Goal: Transaction & Acquisition: Purchase product/service

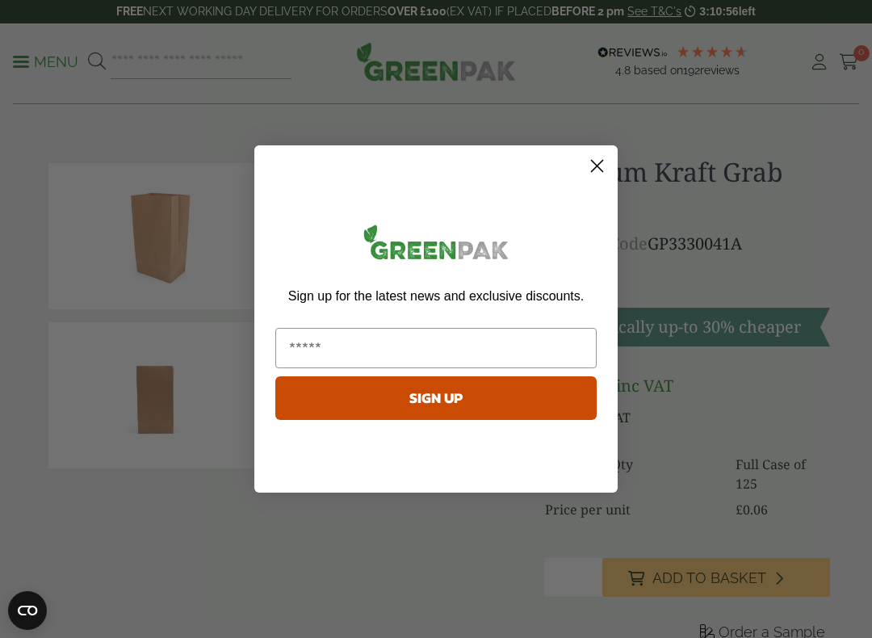
click at [607, 171] on circle "Close dialog" at bounding box center [597, 166] width 27 height 27
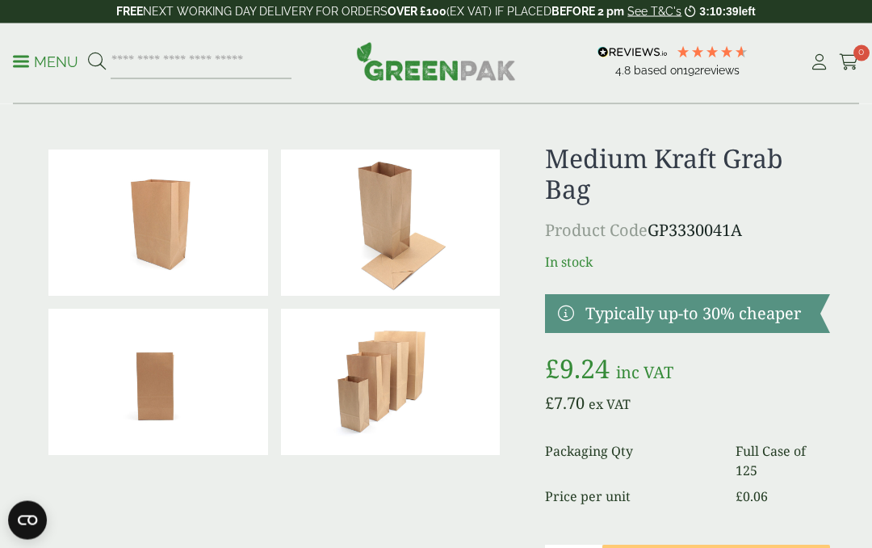
scroll to position [14, 0]
click at [411, 226] on img at bounding box center [391, 222] width 220 height 146
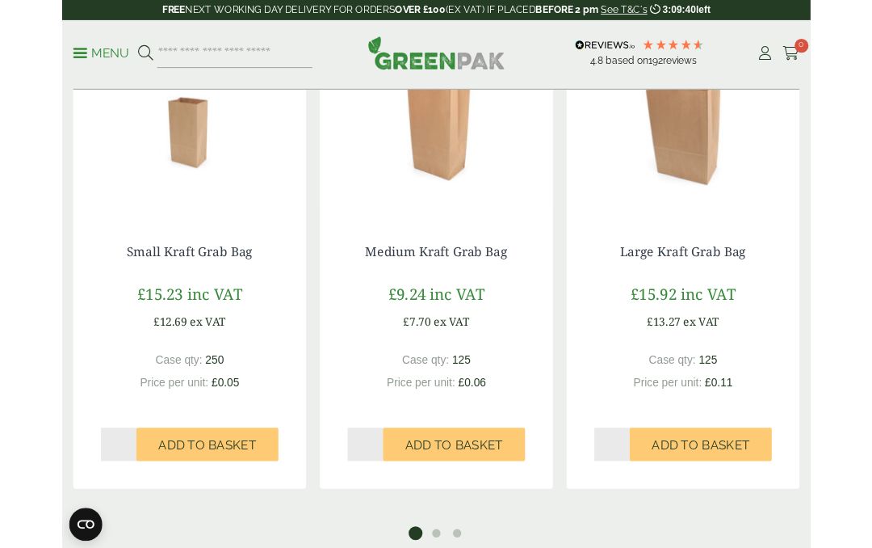
scroll to position [1414, 0]
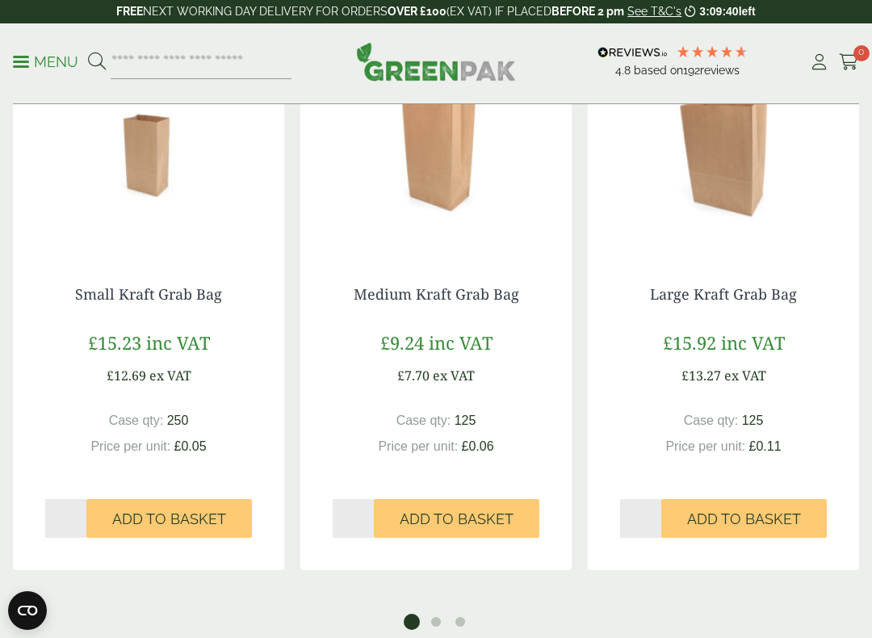
click at [761, 280] on div "Large Kraft Grab Bag £ 15.92 inc VAT £ 13.27 ex VAT Case qty: 125 Price per uni…" at bounding box center [723, 412] width 271 height 317
click at [743, 351] on span "inc VAT" at bounding box center [753, 342] width 64 height 24
click at [750, 363] on div "£ 15.92 inc VAT £ 13.27 ex VAT" at bounding box center [724, 358] width 246 height 56
click at [751, 361] on div "£ 15.92 inc VAT £ 13.27 ex VAT" at bounding box center [724, 358] width 246 height 56
click at [745, 357] on div "£ 15.92 inc VAT £ 13.27 ex VAT" at bounding box center [724, 358] width 246 height 56
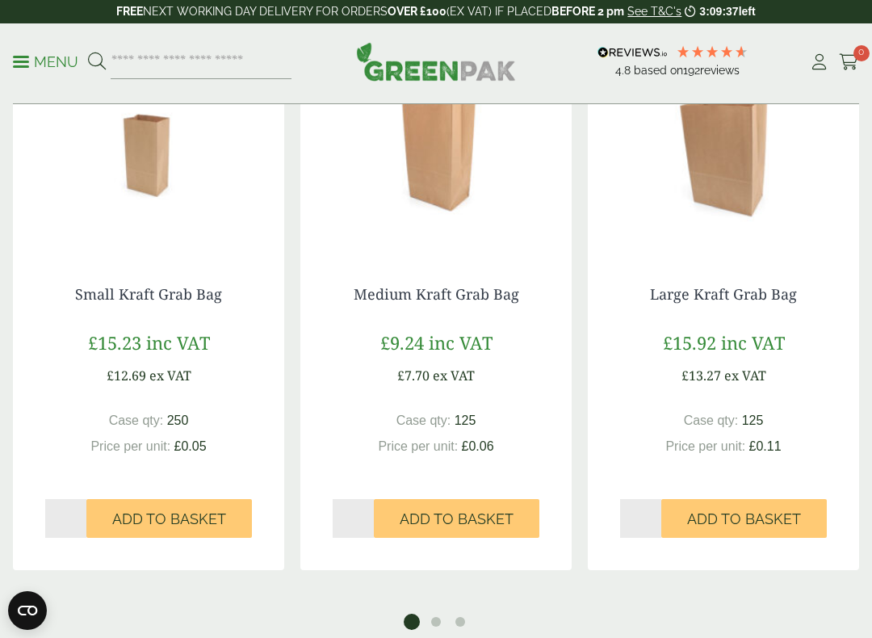
click at [752, 422] on span "125" at bounding box center [753, 421] width 22 height 14
click at [749, 422] on span "125" at bounding box center [753, 421] width 22 height 14
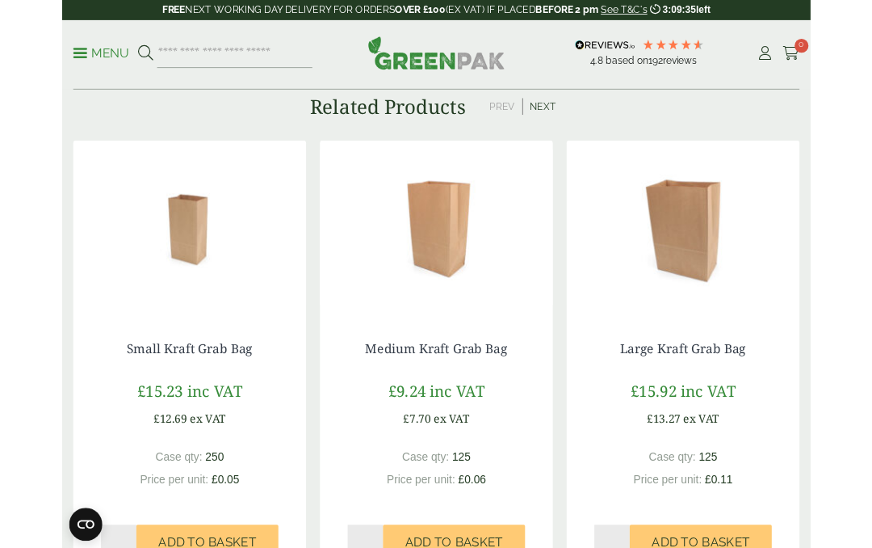
scroll to position [1297, 0]
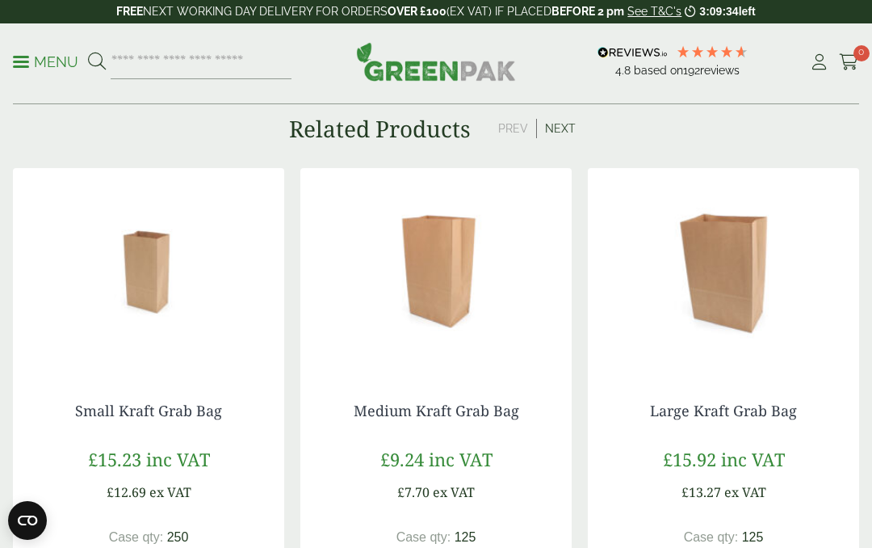
click at [725, 271] on img at bounding box center [723, 269] width 271 height 202
click at [738, 290] on img at bounding box center [723, 269] width 271 height 202
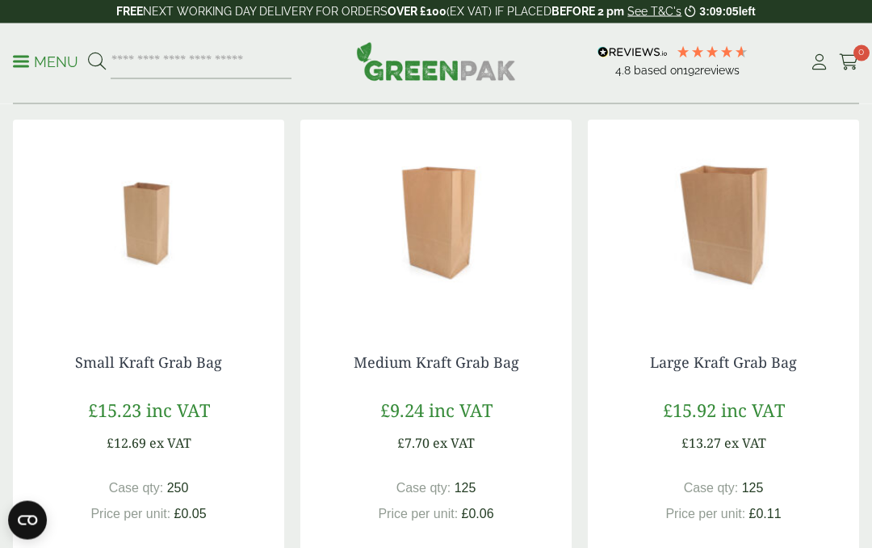
scroll to position [1315, 0]
